Goal: Navigation & Orientation: Find specific page/section

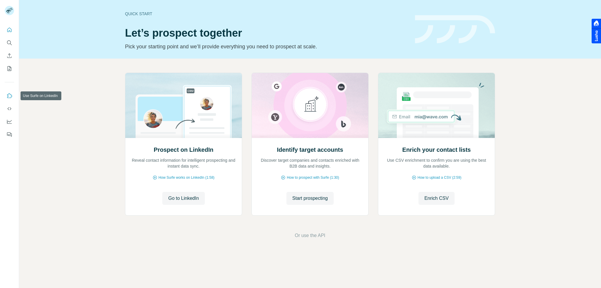
click at [11, 93] on icon "Use Surfe on LinkedIn" at bounding box center [9, 96] width 6 height 6
click at [10, 42] on icon "Search" at bounding box center [9, 43] width 6 height 6
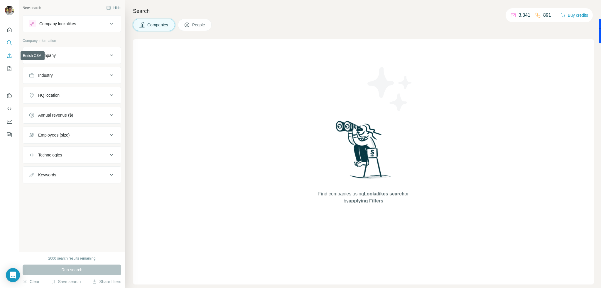
click at [9, 53] on icon "Enrich CSV" at bounding box center [9, 56] width 6 height 6
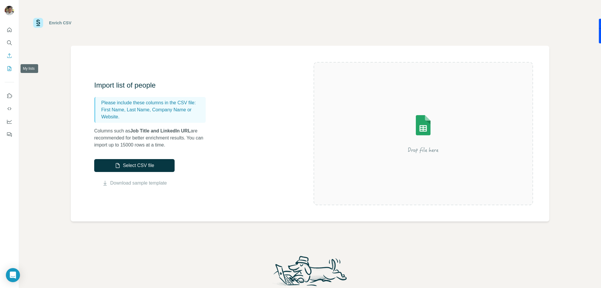
click at [10, 67] on icon "My lists" at bounding box center [9, 69] width 6 height 6
